Goal: Task Accomplishment & Management: Complete application form

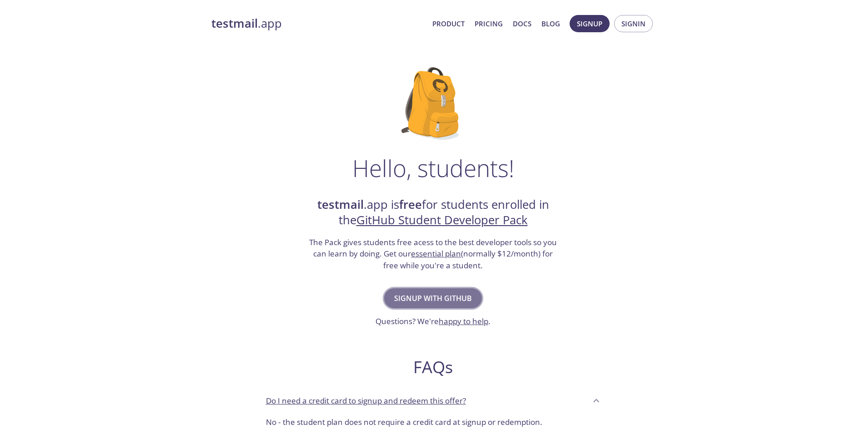
click at [423, 297] on span "Signup with GitHub" at bounding box center [433, 298] width 78 height 13
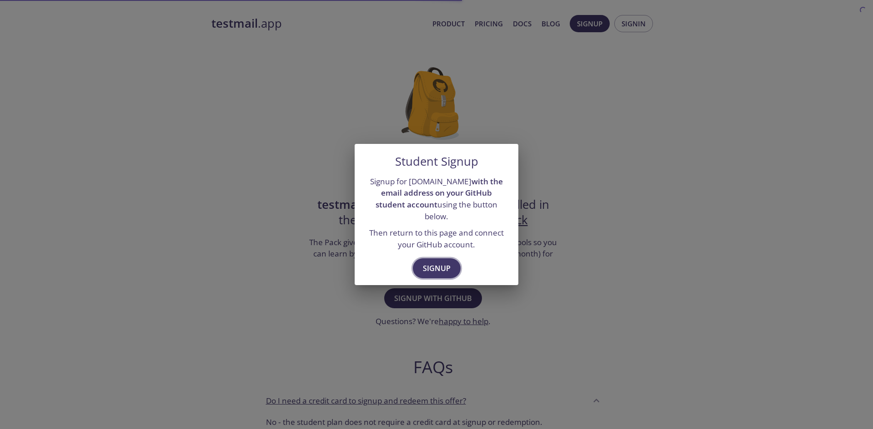
click at [438, 262] on span "Signup" at bounding box center [437, 268] width 28 height 13
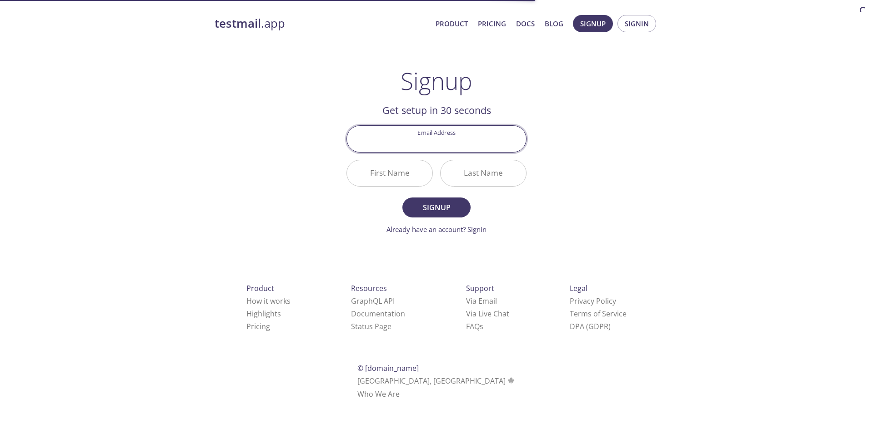
click at [454, 144] on input "Email Address" at bounding box center [436, 139] width 179 height 26
type input "berkeacur@marun.edu.tr"
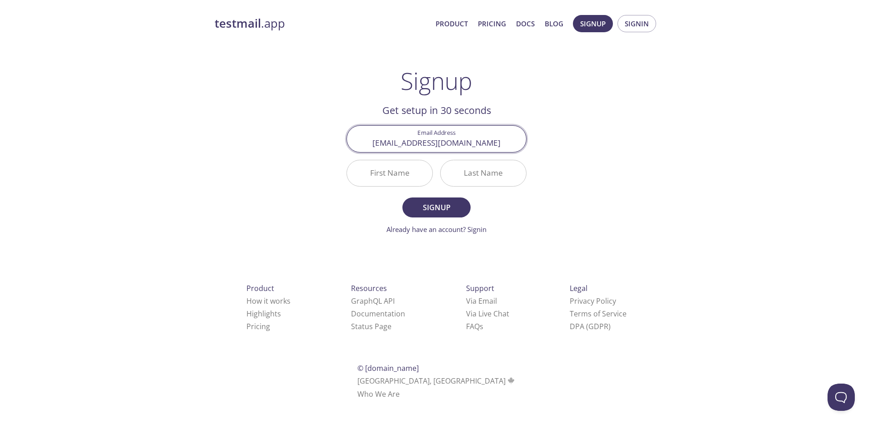
click at [423, 171] on input "First Name" at bounding box center [389, 173] width 85 height 26
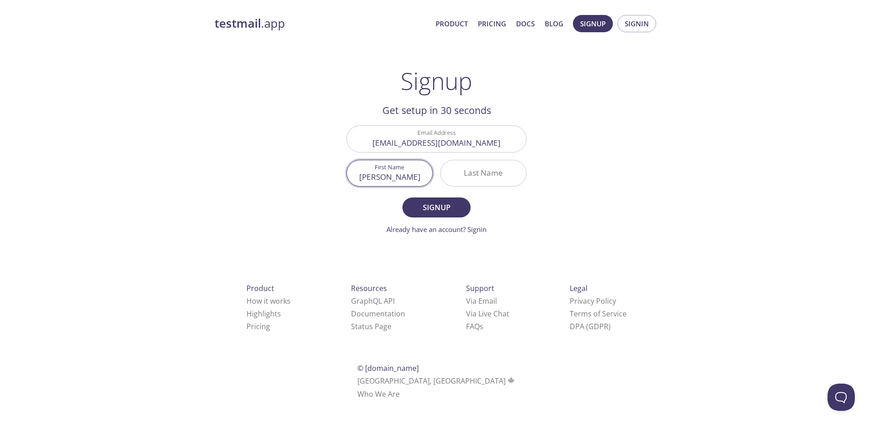
type input "Berke"
type input "Acur"
click at [430, 199] on button "Signup" at bounding box center [436, 208] width 68 height 20
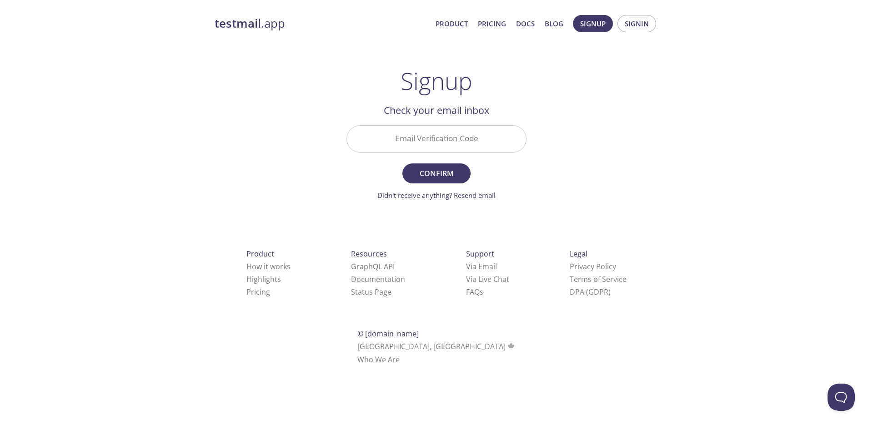
click at [435, 137] on input "Email Verification Code" at bounding box center [436, 139] width 179 height 26
paste input "DGDXRKB"
type input "DGDXRKB"
click at [437, 169] on span "Confirm" at bounding box center [436, 173] width 48 height 13
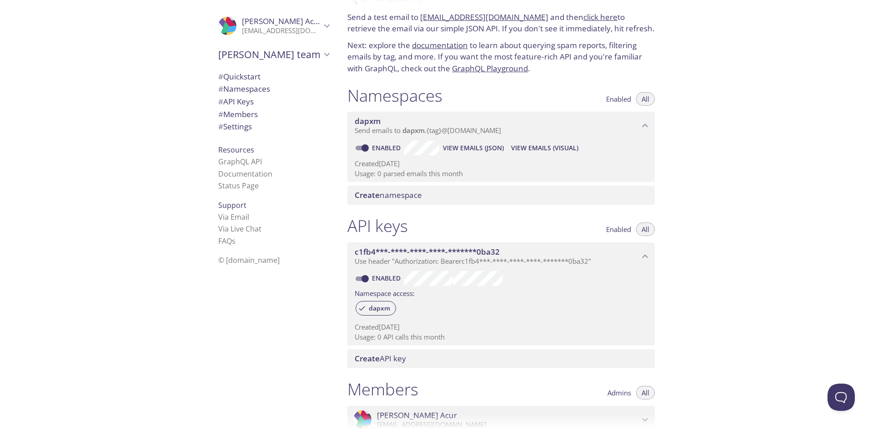
scroll to position [45, 0]
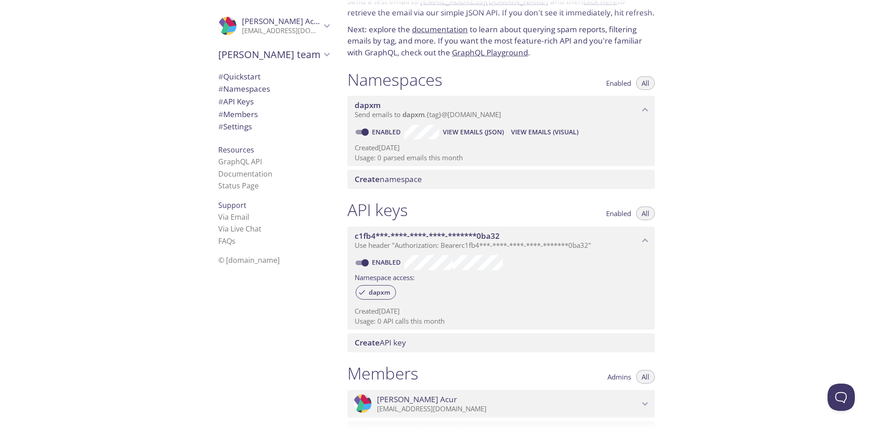
click at [649, 78] on button "All" at bounding box center [645, 83] width 19 height 14
click at [604, 83] on button "Enabled" at bounding box center [618, 83] width 36 height 14
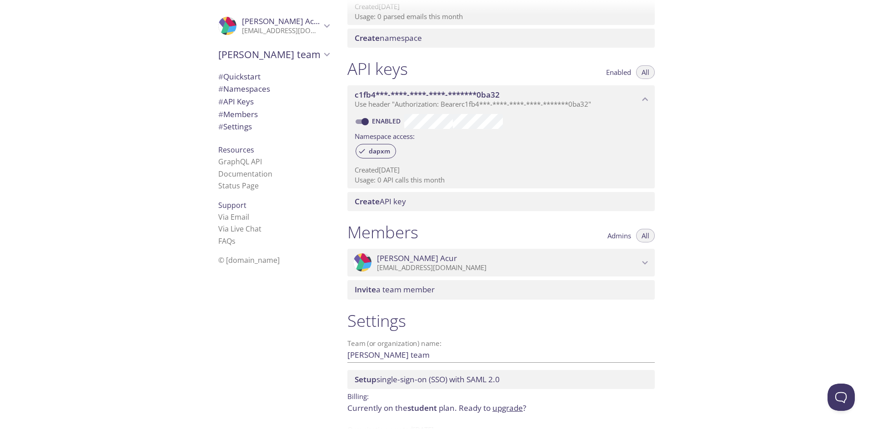
scroll to position [171, 0]
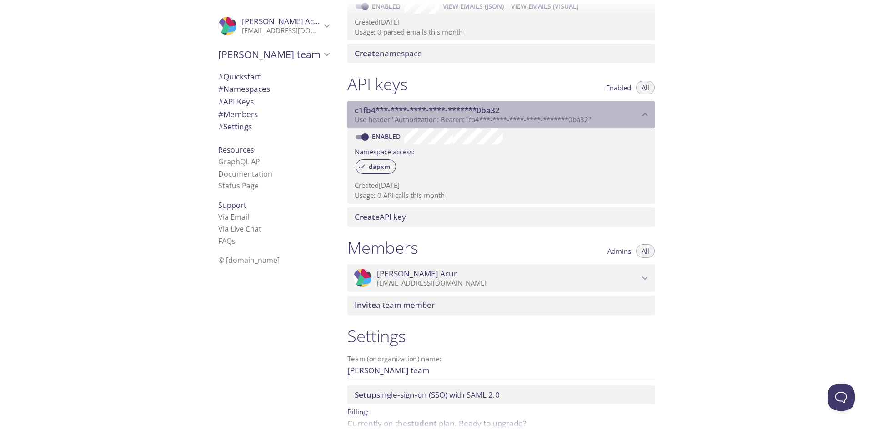
click at [640, 118] on icon "c1fb4***-****-****-****-*******0ba32 API key" at bounding box center [645, 115] width 12 height 12
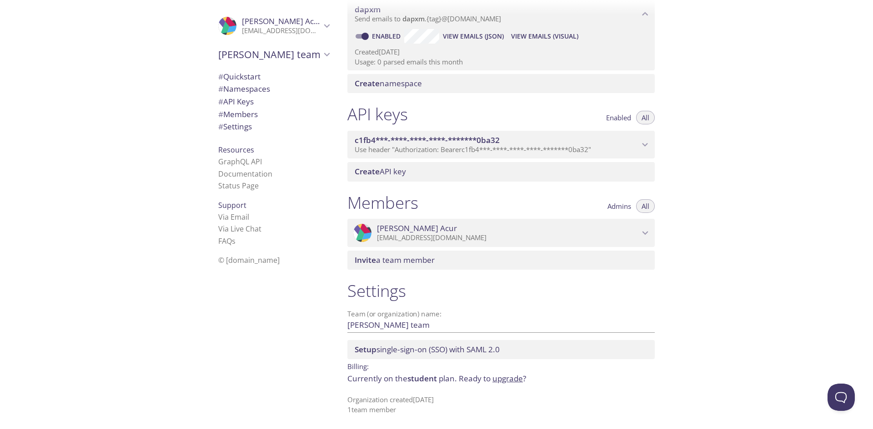
click at [629, 145] on p "Use header "Authorization: Bearer c1fb4***-****-****-****-*******0ba32 "" at bounding box center [496, 149] width 285 height 9
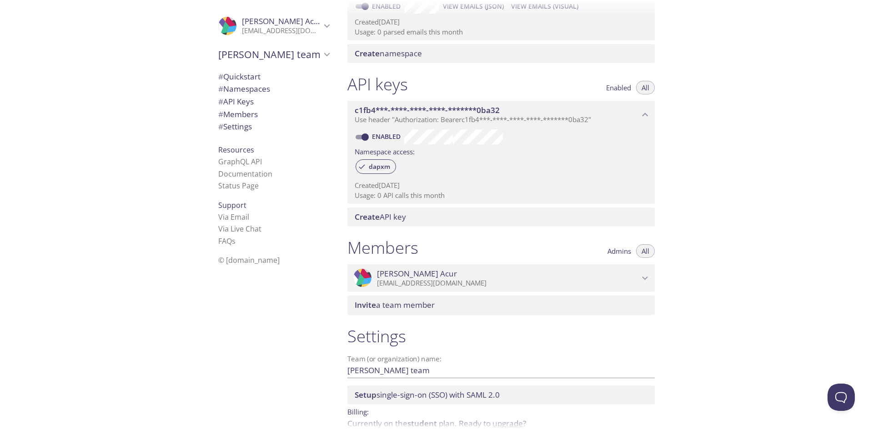
click at [423, 220] on span "Create API key" at bounding box center [502, 217] width 296 height 10
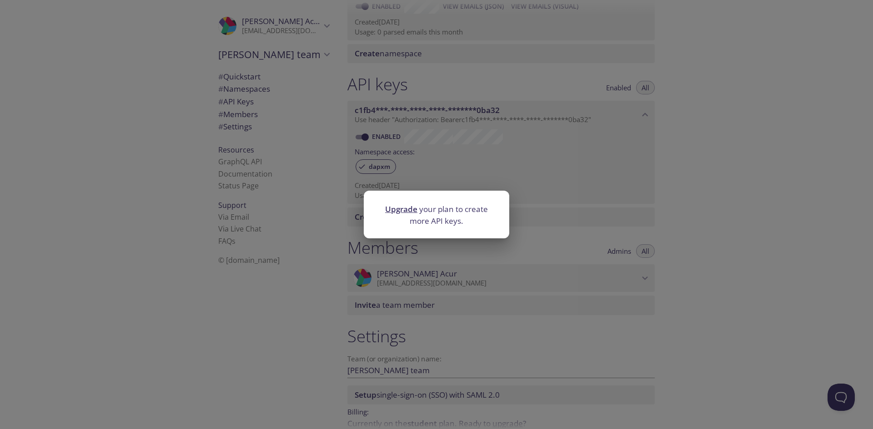
click at [435, 240] on div "Upgrade your plan to create more API keys." at bounding box center [436, 214] width 873 height 429
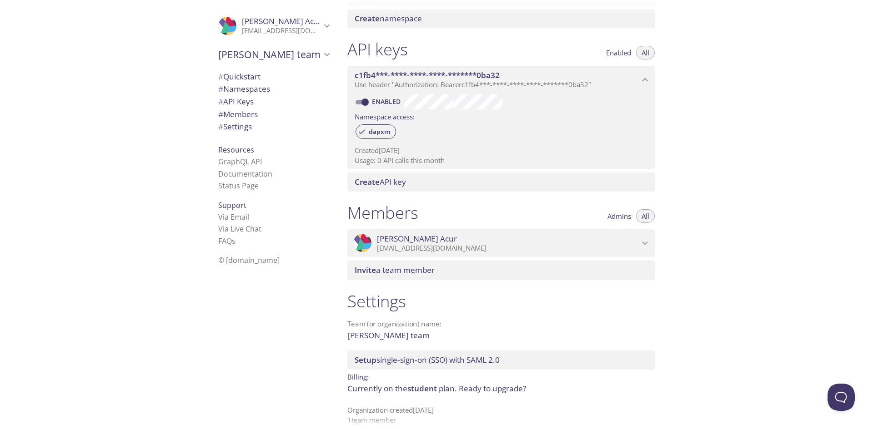
scroll to position [217, 0]
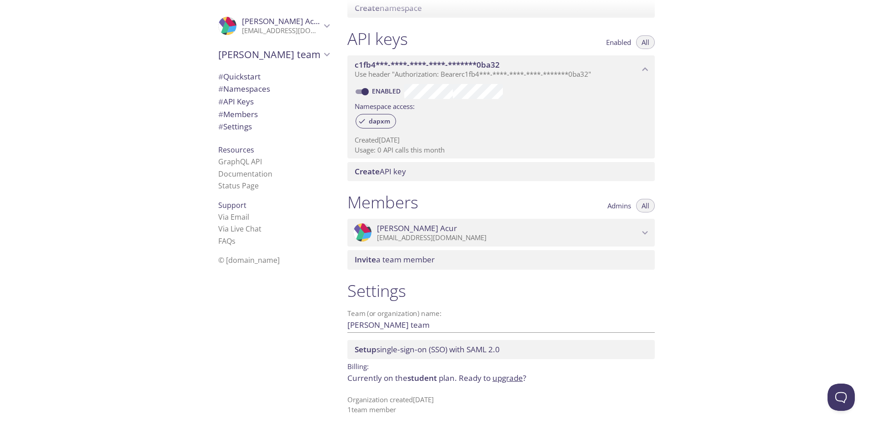
click at [238, 126] on span "# Settings" at bounding box center [235, 126] width 34 height 10
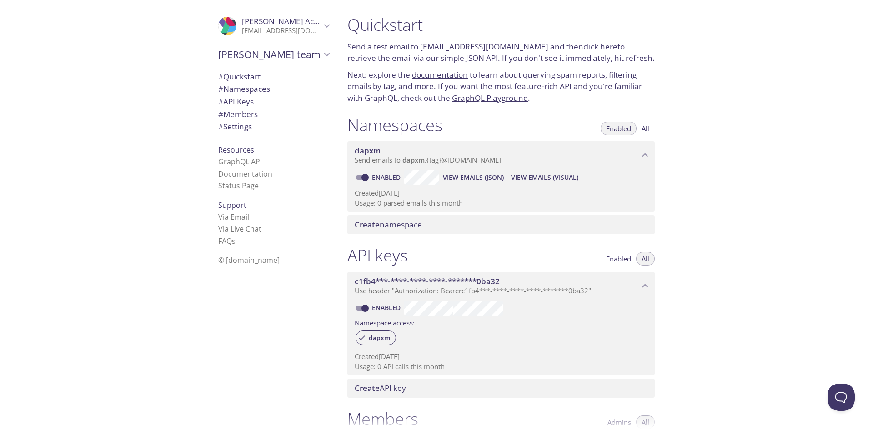
click at [487, 49] on link "[EMAIL_ADDRESS][DOMAIN_NAME]" at bounding box center [484, 46] width 128 height 10
click at [321, 52] on icon "Berke's team" at bounding box center [327, 55] width 12 height 12
click at [309, 77] on span "# Quickstart" at bounding box center [273, 77] width 111 height 12
click at [464, 179] on span "View Emails (JSON)" at bounding box center [473, 177] width 61 height 11
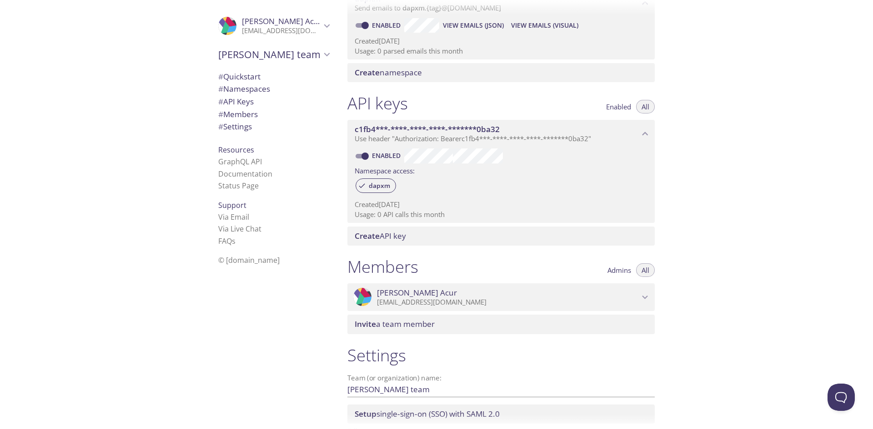
scroll to position [80, 0]
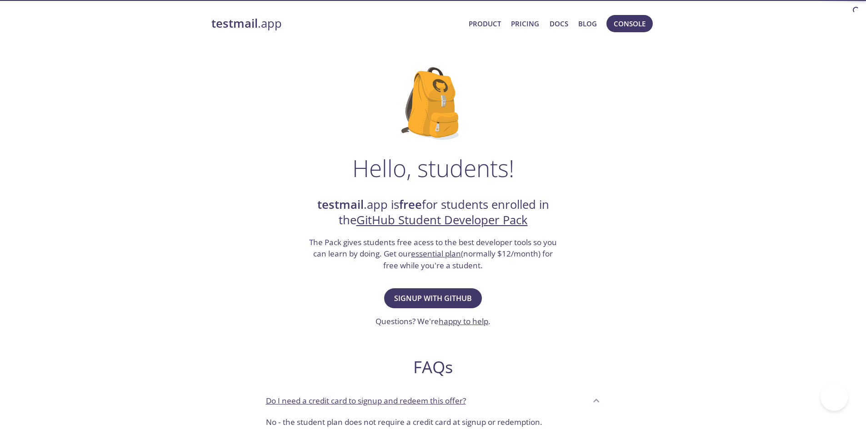
drag, startPoint x: 0, startPoint y: 0, endPoint x: 312, endPoint y: 92, distance: 325.6
click at [312, 92] on div "Hello, students! testmail .app is free for students enrolled in the GitHub Stud…" at bounding box center [433, 330] width 444 height 555
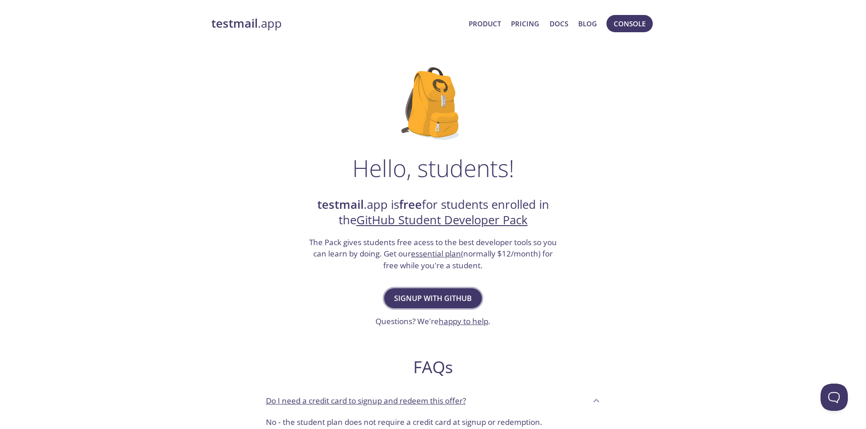
click at [437, 306] on button "Signup with GitHub" at bounding box center [433, 299] width 98 height 20
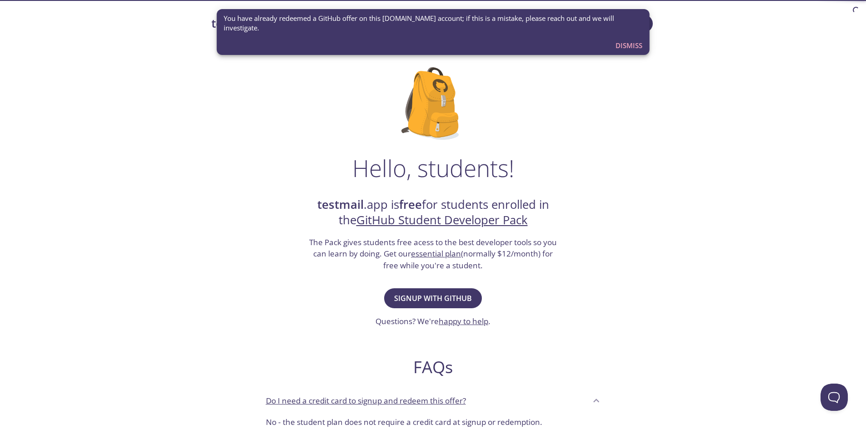
click at [638, 40] on span "Dismiss" at bounding box center [628, 46] width 27 height 12
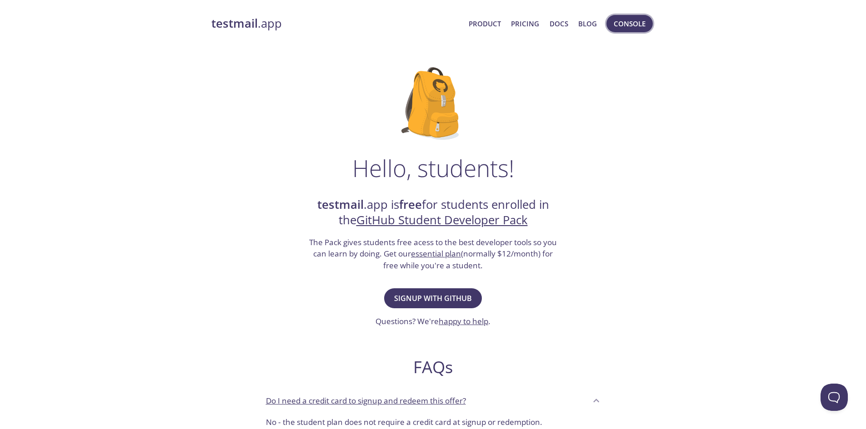
click at [615, 24] on span "Console" at bounding box center [630, 24] width 32 height 12
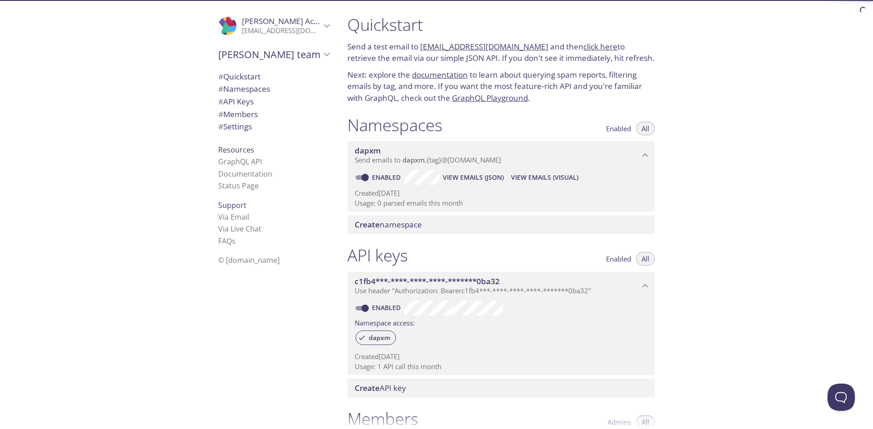
click at [816, 389] on div "Quickstart Send a test email to dapxm.test@inbox.testmail.app and then click he…" at bounding box center [606, 214] width 533 height 429
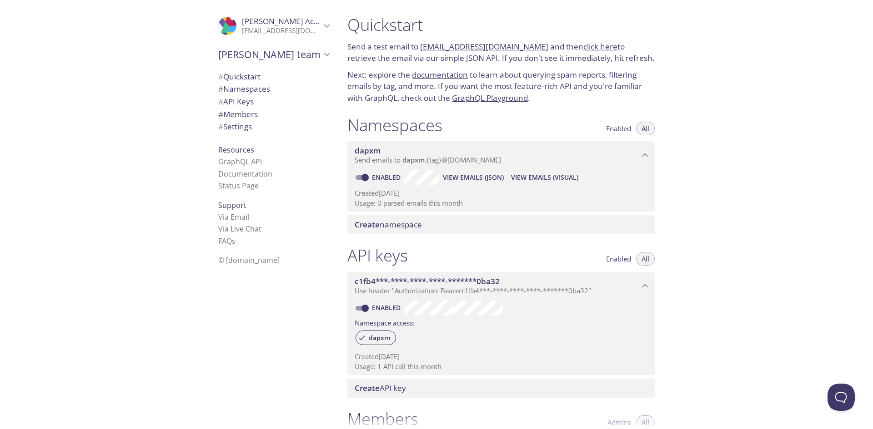
click at [822, 391] on div "Quickstart Send a test email to dapxm.test@inbox.testmail.app and then click he…" at bounding box center [606, 214] width 533 height 429
click at [827, 393] on button "Open Beacon popover" at bounding box center [838, 395] width 27 height 27
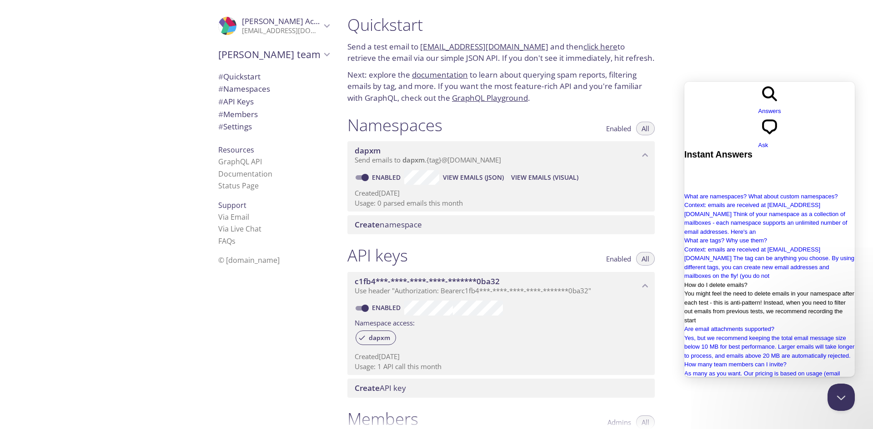
scroll to position [141, 0]
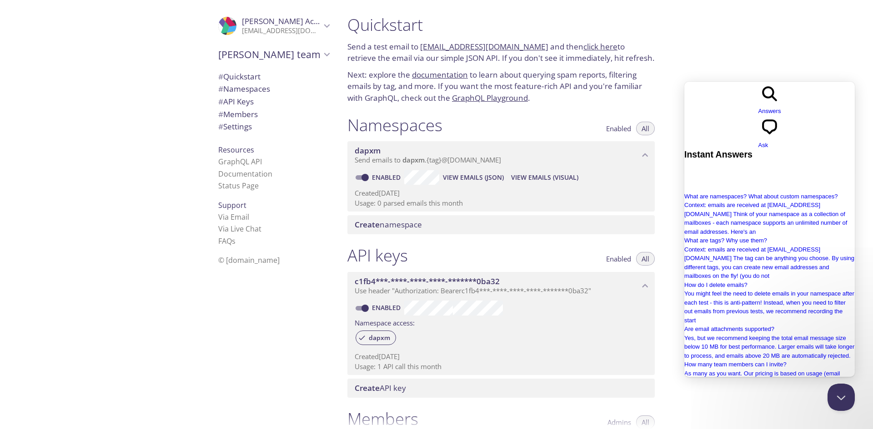
type input "s"
type input "stm"
click at [533, 250] on div "API keys Enabled All" at bounding box center [500, 256] width 307 height 23
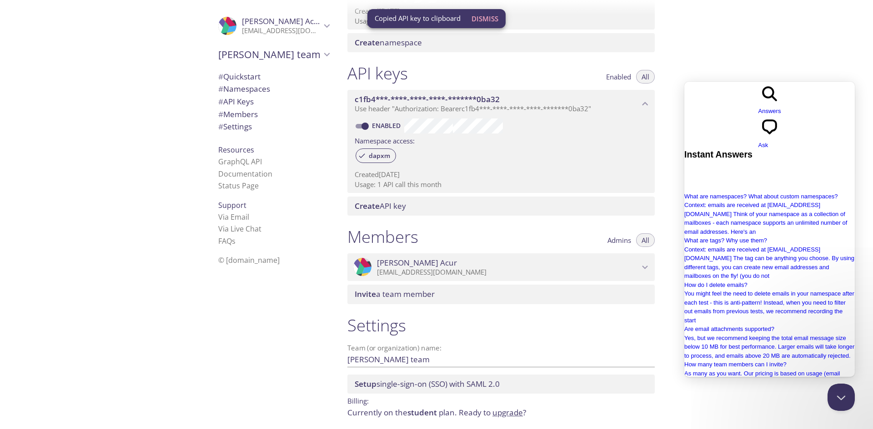
scroll to position [217, 0]
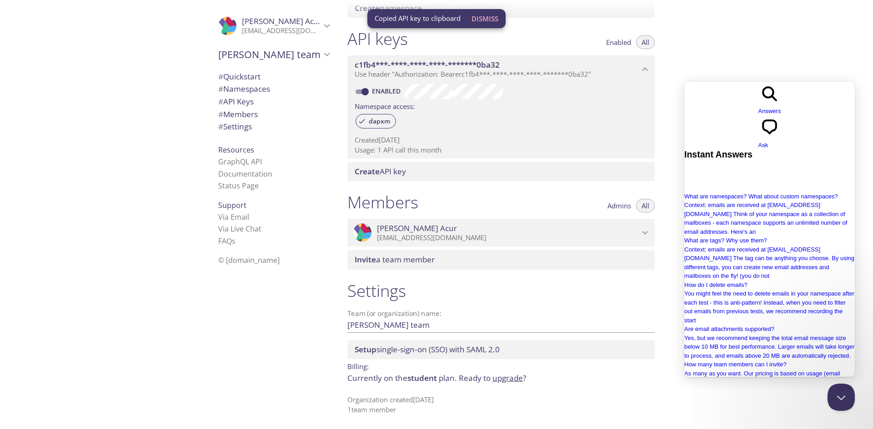
click at [459, 353] on span "Setup single-sign-on (SSO) with SAML 2.0" at bounding box center [426, 349] width 145 height 10
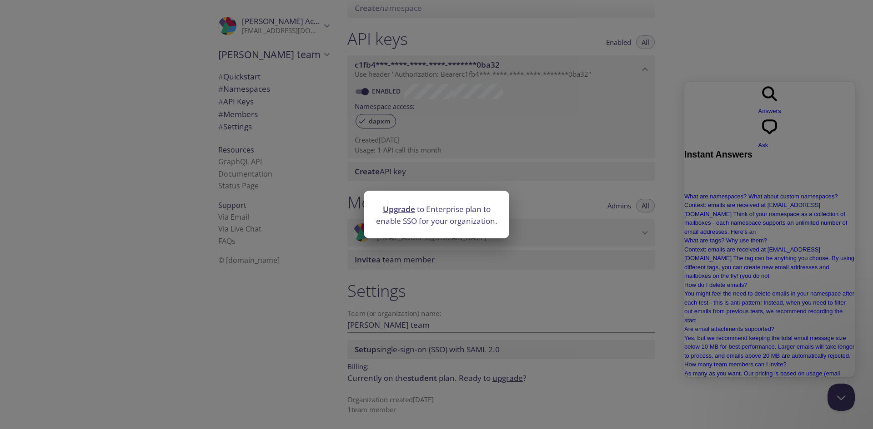
click at [454, 318] on div "Upgrade to Enterprise plan to enable SSO for your organization." at bounding box center [436, 214] width 873 height 429
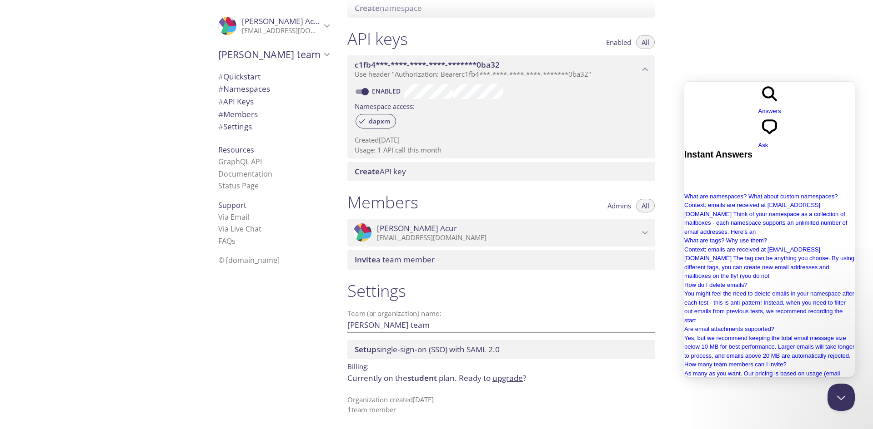
type input "stmp"
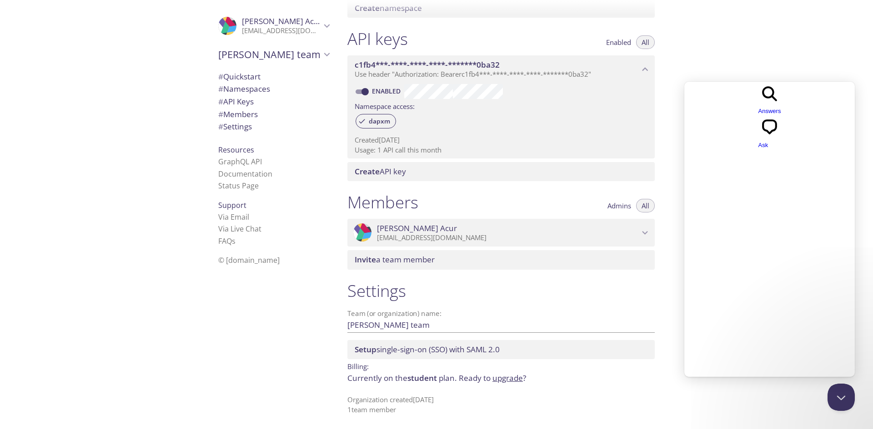
scroll to position [0, 0]
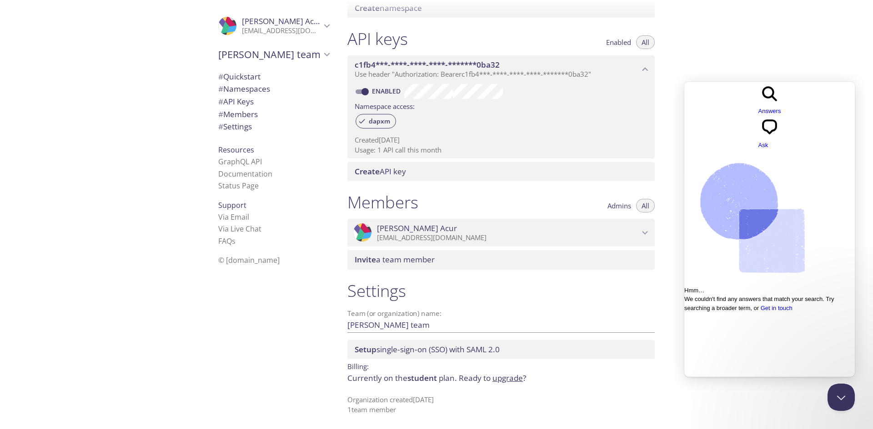
click at [758, 112] on span "Go back" at bounding box center [758, 115] width 0 height 7
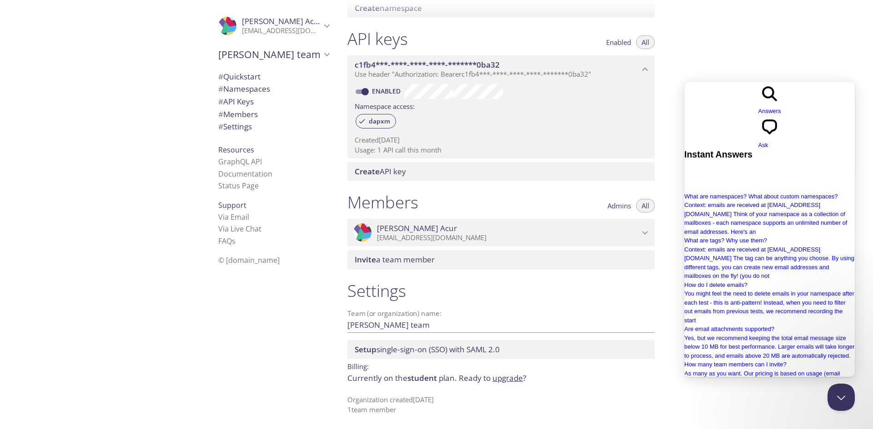
click at [779, 133] on span "chat-square" at bounding box center [769, 136] width 23 height 7
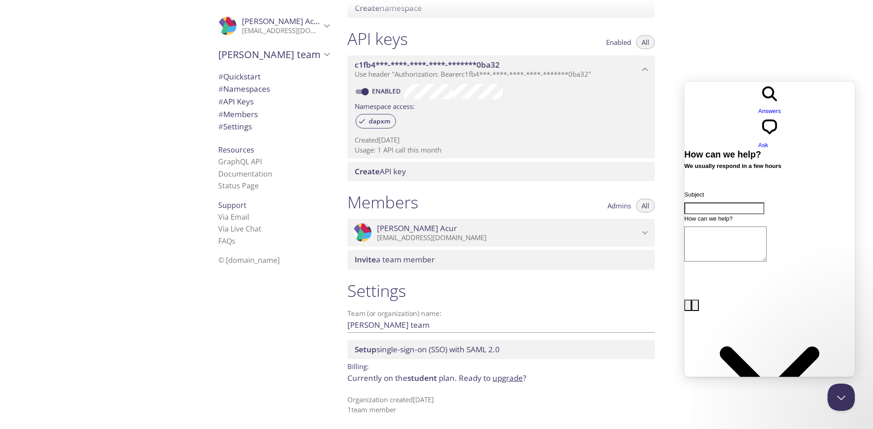
click at [726, 65] on div "Quickstart Send a test email to dapxm.test@inbox.testmail.app and then click he…" at bounding box center [606, 214] width 533 height 429
drag, startPoint x: 836, startPoint y: 399, endPoint x: 900, endPoint y: 672, distance: 280.6
click at [836, 399] on button "Close Beacon popover" at bounding box center [838, 395] width 27 height 27
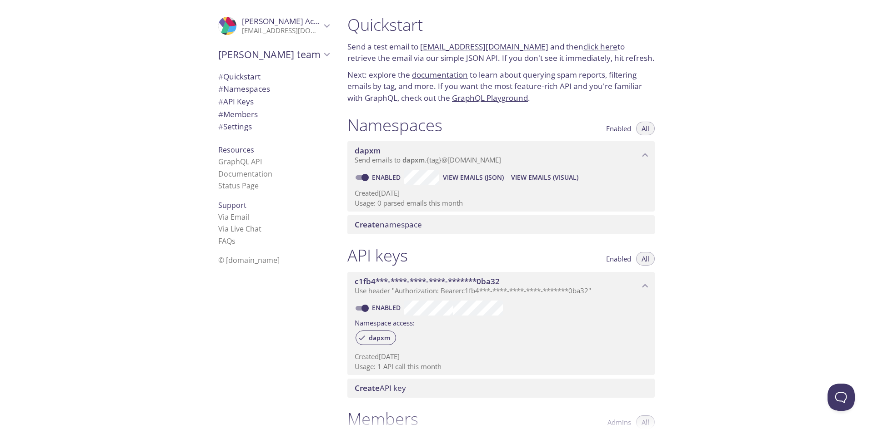
click at [456, 75] on link "documentation" at bounding box center [440, 75] width 56 height 10
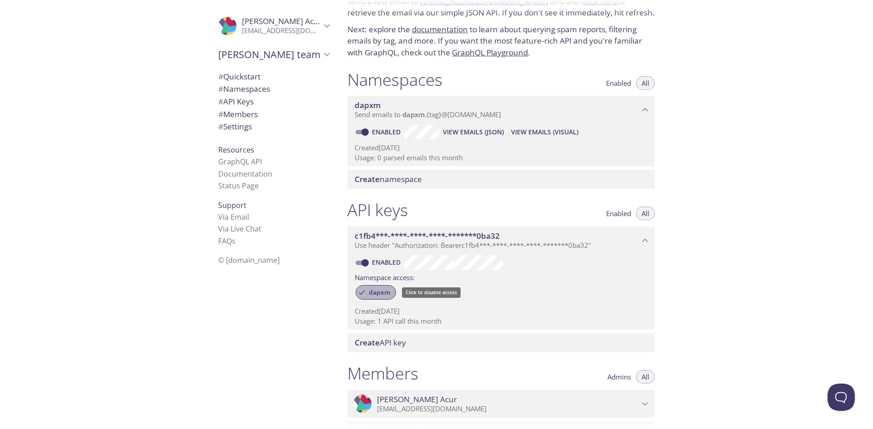
click at [386, 294] on span "dapxm" at bounding box center [379, 293] width 32 height 8
click at [379, 296] on span "dapxm" at bounding box center [379, 293] width 32 height 8
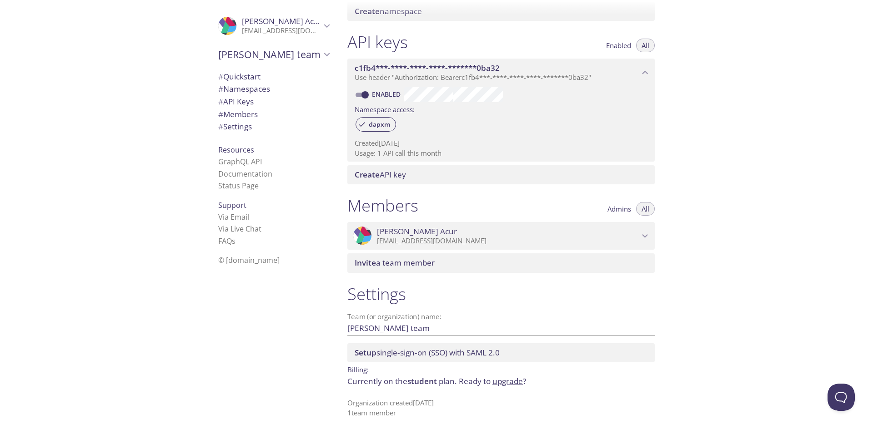
scroll to position [217, 0]
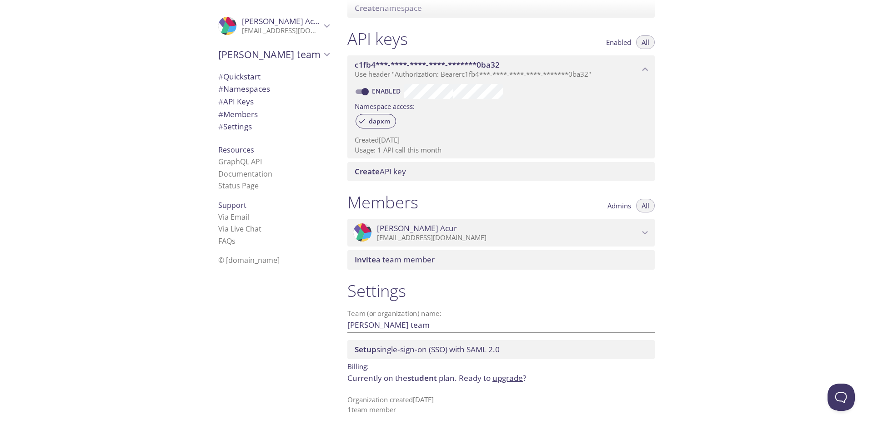
click at [556, 198] on div "Members Admins All" at bounding box center [500, 203] width 307 height 23
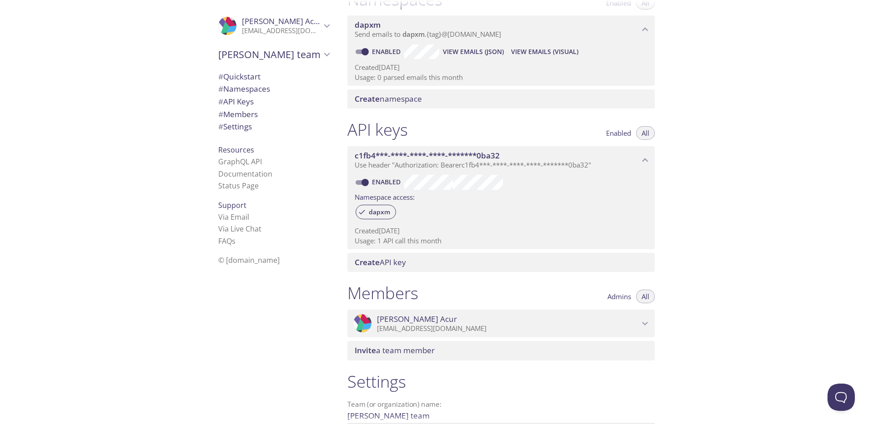
scroll to position [80, 0]
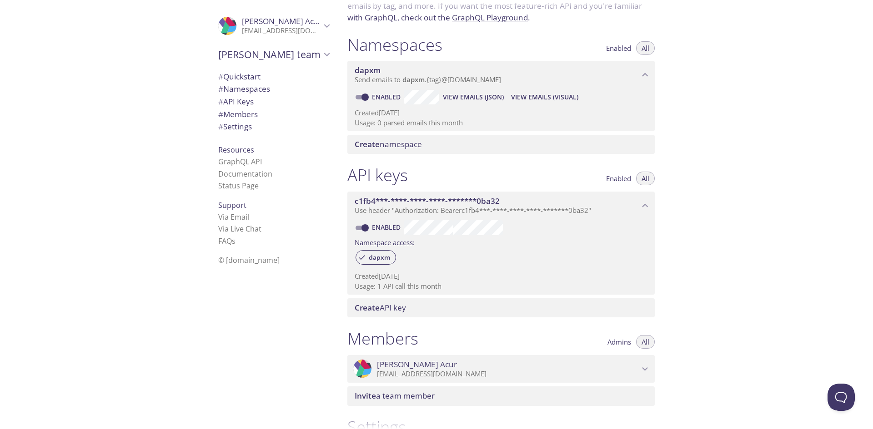
click at [378, 180] on h1 "API keys" at bounding box center [377, 175] width 60 height 20
click at [247, 163] on link "GraphQL API" at bounding box center [240, 162] width 44 height 10
click at [246, 175] on link "Documentation" at bounding box center [245, 174] width 54 height 10
